Goal: Navigation & Orientation: Find specific page/section

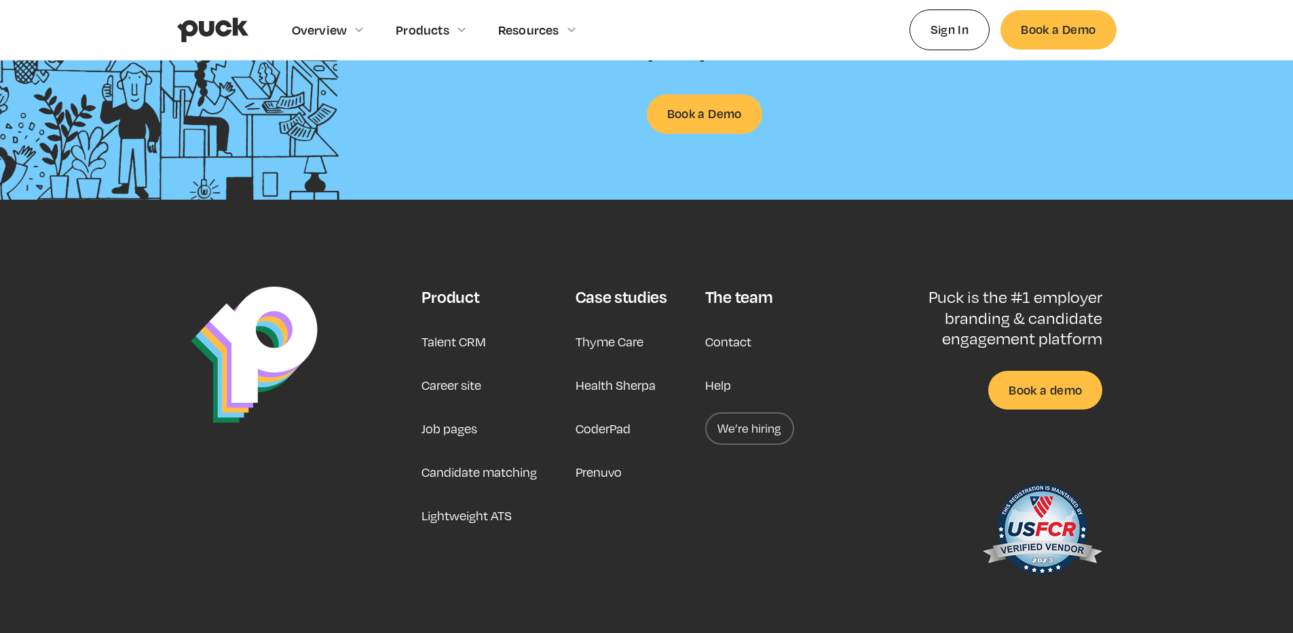
scroll to position [3507, 0]
click at [460, 430] on link "Job pages" at bounding box center [450, 427] width 56 height 33
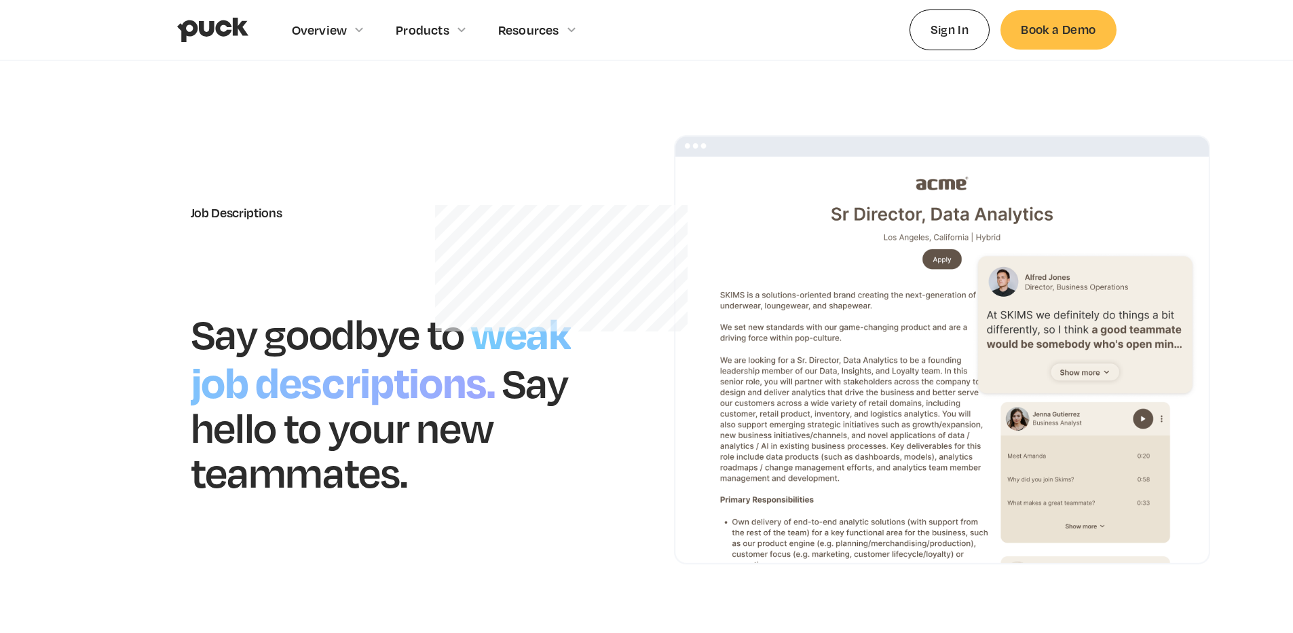
click at [202, 26] on img "home" at bounding box center [212, 30] width 71 height 26
